Goal: Information Seeking & Learning: Learn about a topic

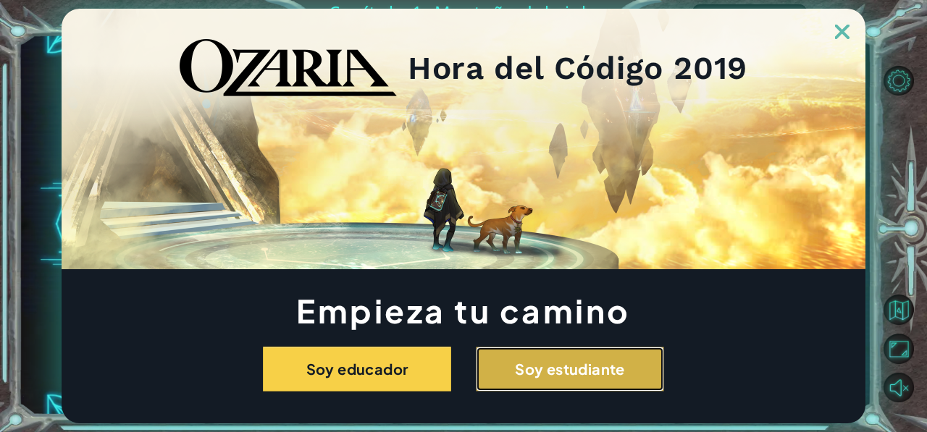
click at [608, 367] on button "Soy estudiante" at bounding box center [570, 369] width 188 height 45
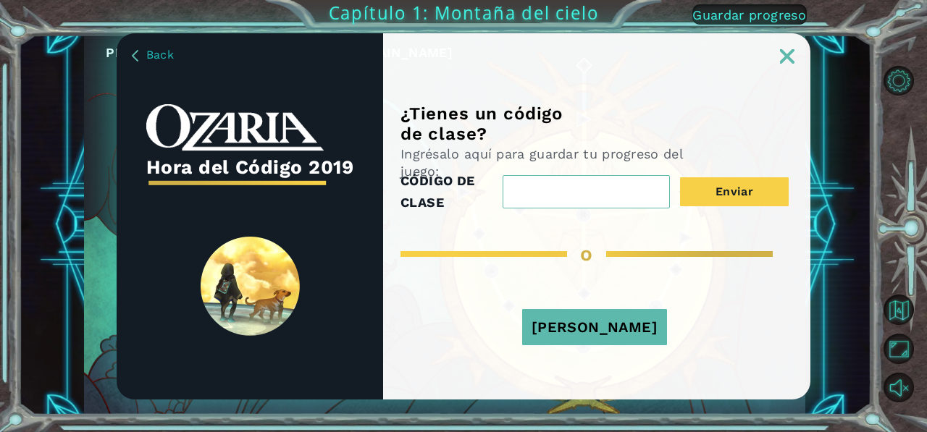
click at [787, 54] on img at bounding box center [787, 56] width 14 height 14
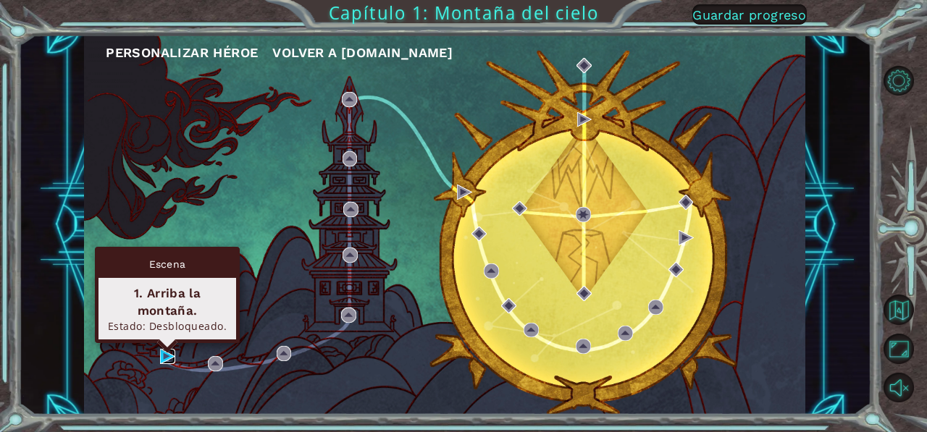
click at [168, 358] on img at bounding box center [167, 356] width 15 height 15
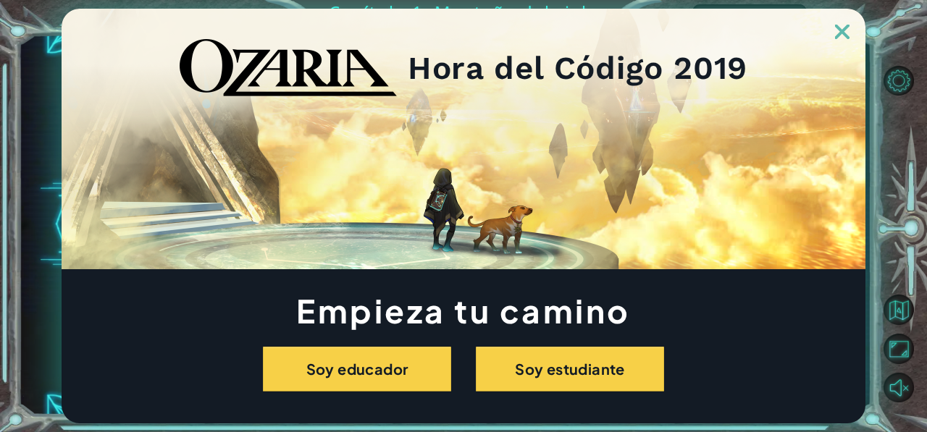
drag, startPoint x: 859, startPoint y: 39, endPoint x: 846, endPoint y: 37, distance: 12.5
click at [846, 37] on div "Hora del Código 2019" at bounding box center [464, 139] width 804 height 261
click at [846, 37] on img at bounding box center [842, 32] width 14 height 14
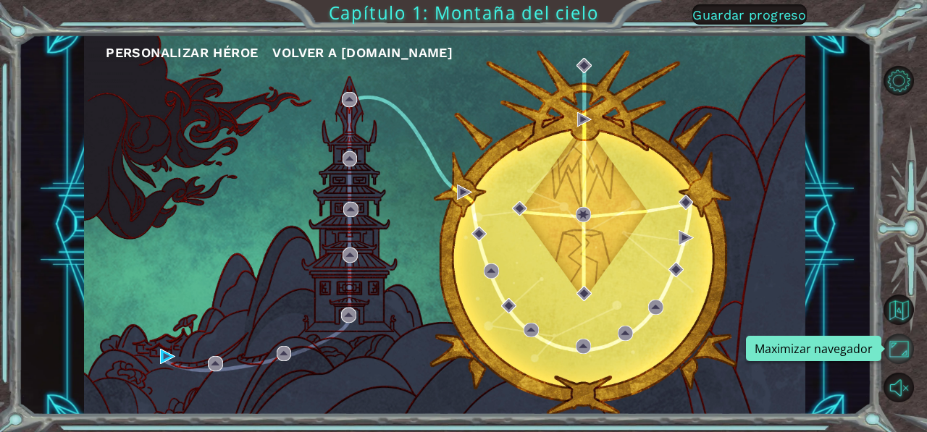
click at [899, 342] on button "Maximizar navegador" at bounding box center [898, 349] width 30 height 30
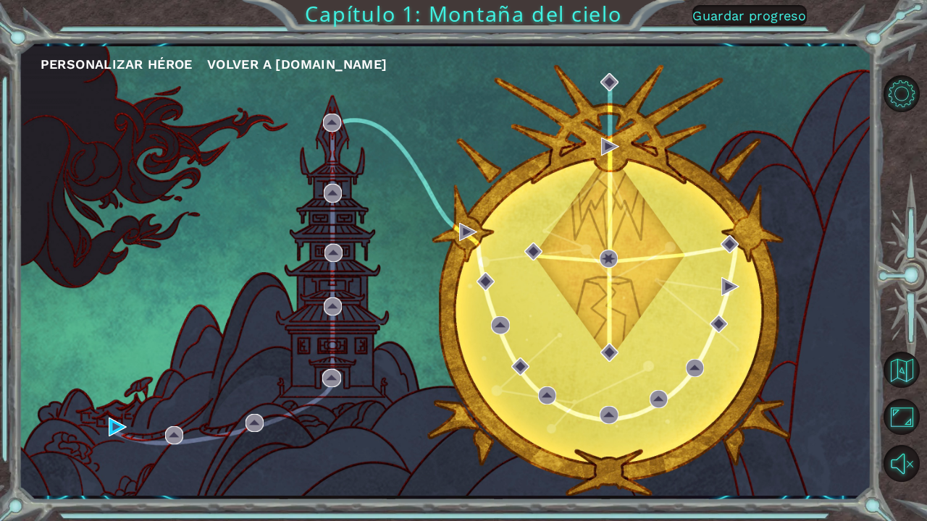
click at [899, 397] on div at bounding box center [906, 278] width 42 height 417
